Goal: Use online tool/utility: Utilize a website feature to perform a specific function

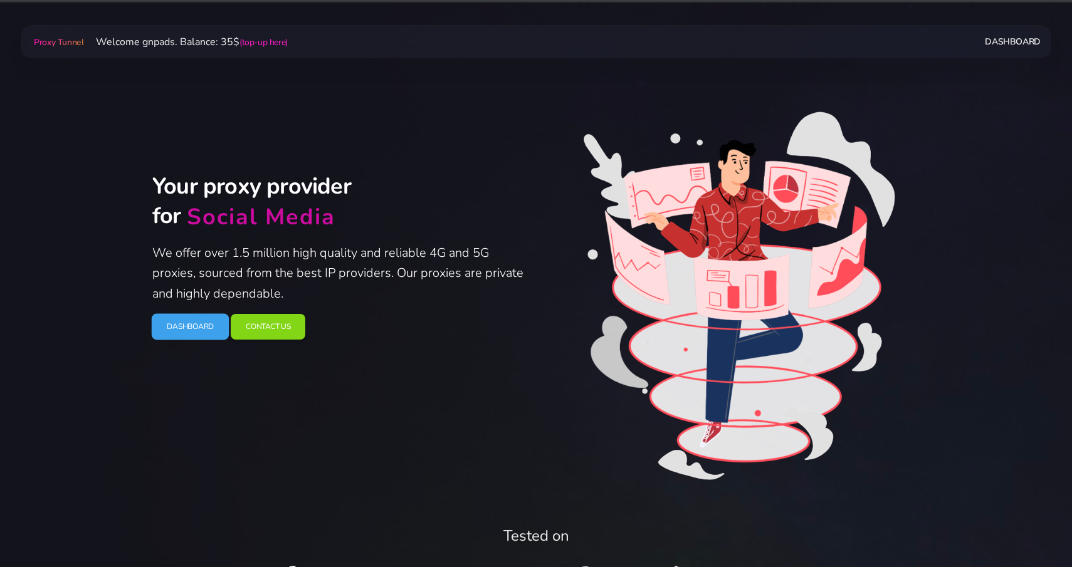
click at [182, 329] on link "Dashboard" at bounding box center [191, 327] width 78 height 26
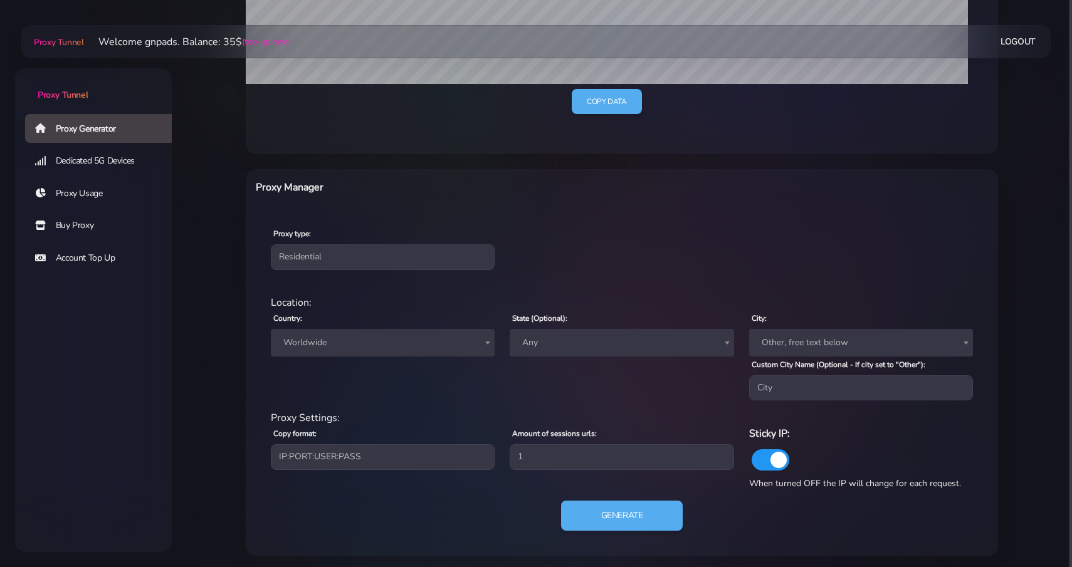
scroll to position [359, 0]
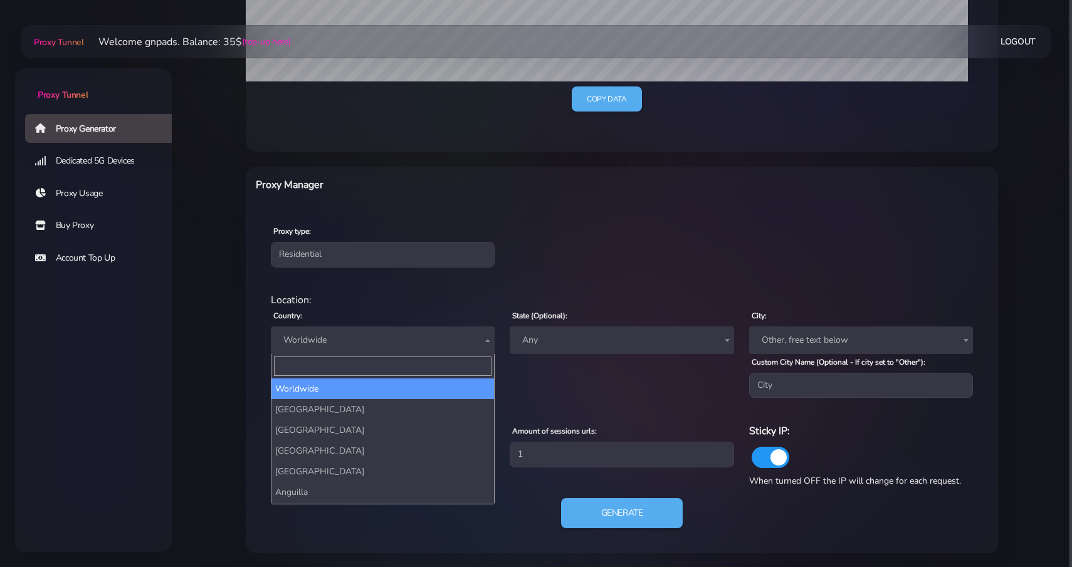
click at [401, 348] on span "Worldwide" at bounding box center [382, 341] width 209 height 18
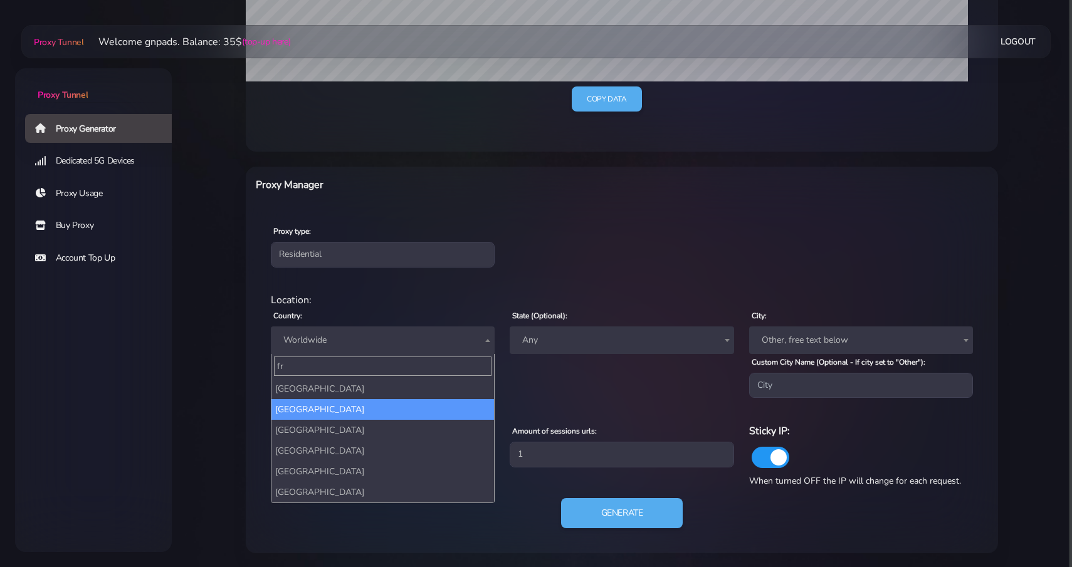
type input "fr"
select select "FR"
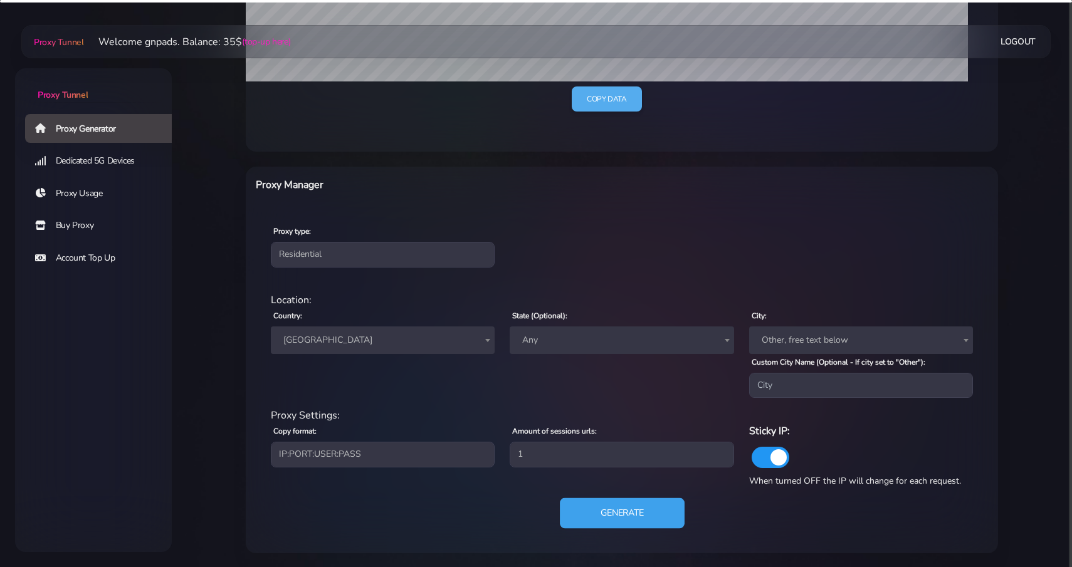
click at [615, 520] on button "Generate" at bounding box center [622, 513] width 125 height 31
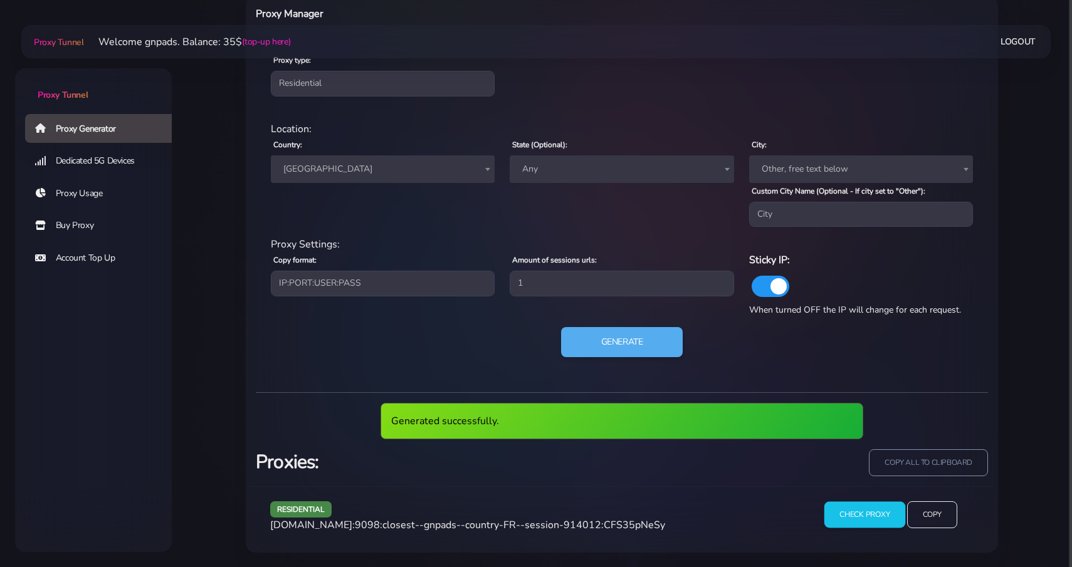
click at [848, 510] on input "Check Proxy" at bounding box center [864, 515] width 81 height 26
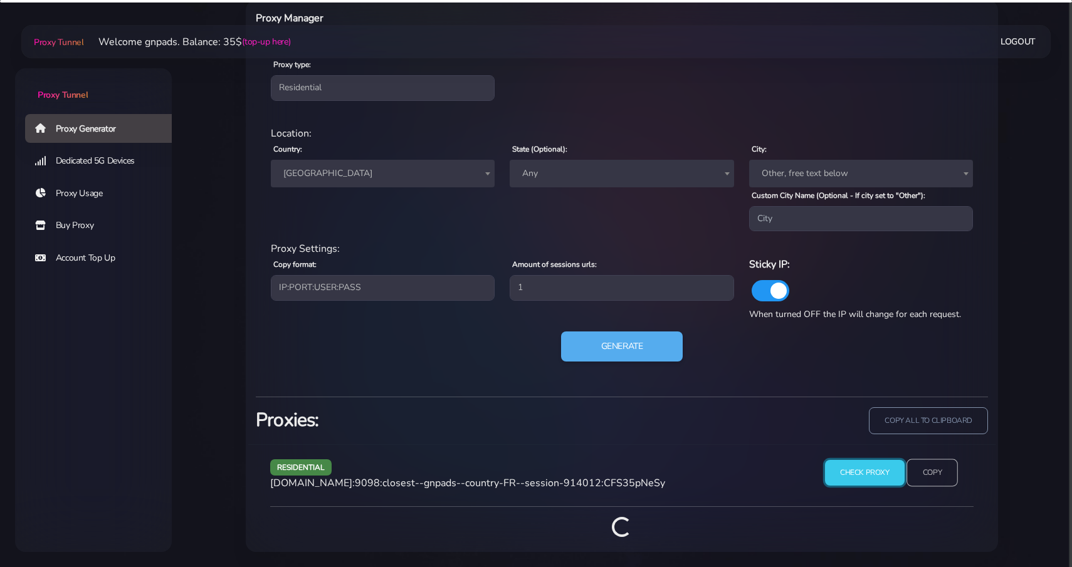
scroll to position [613, 0]
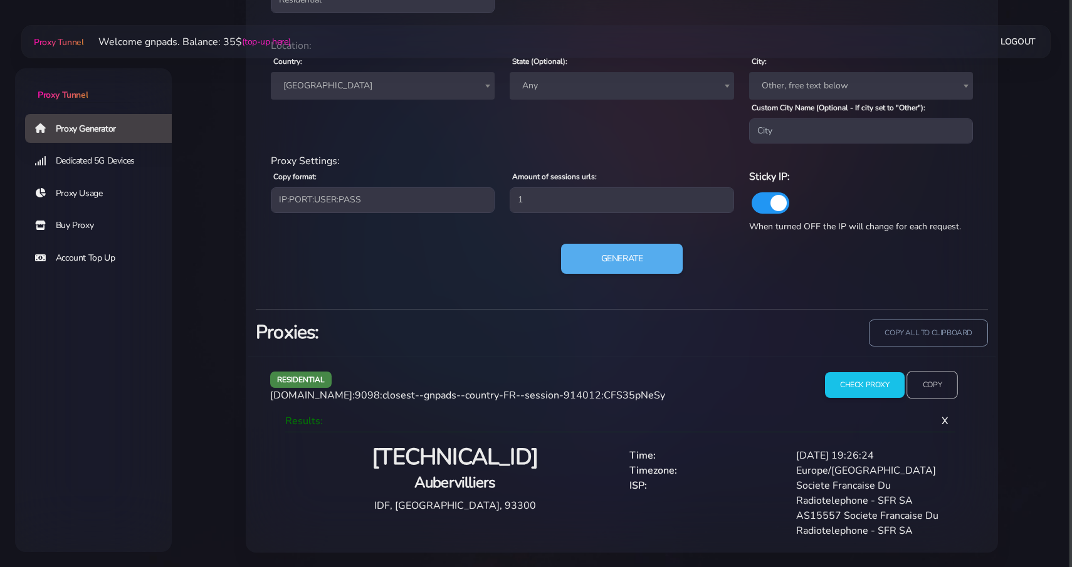
click at [934, 377] on input "Copy" at bounding box center [931, 386] width 51 height 28
